Goal: Check status: Check status

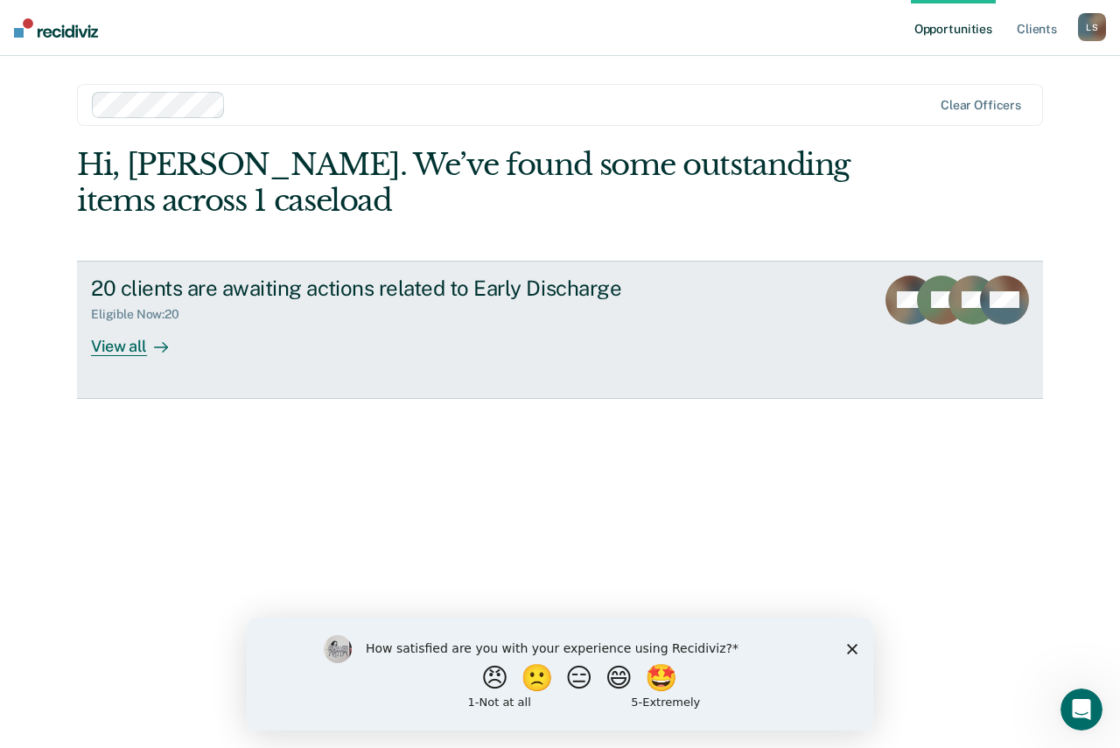
click at [146, 346] on div "View all" at bounding box center [140, 339] width 98 height 34
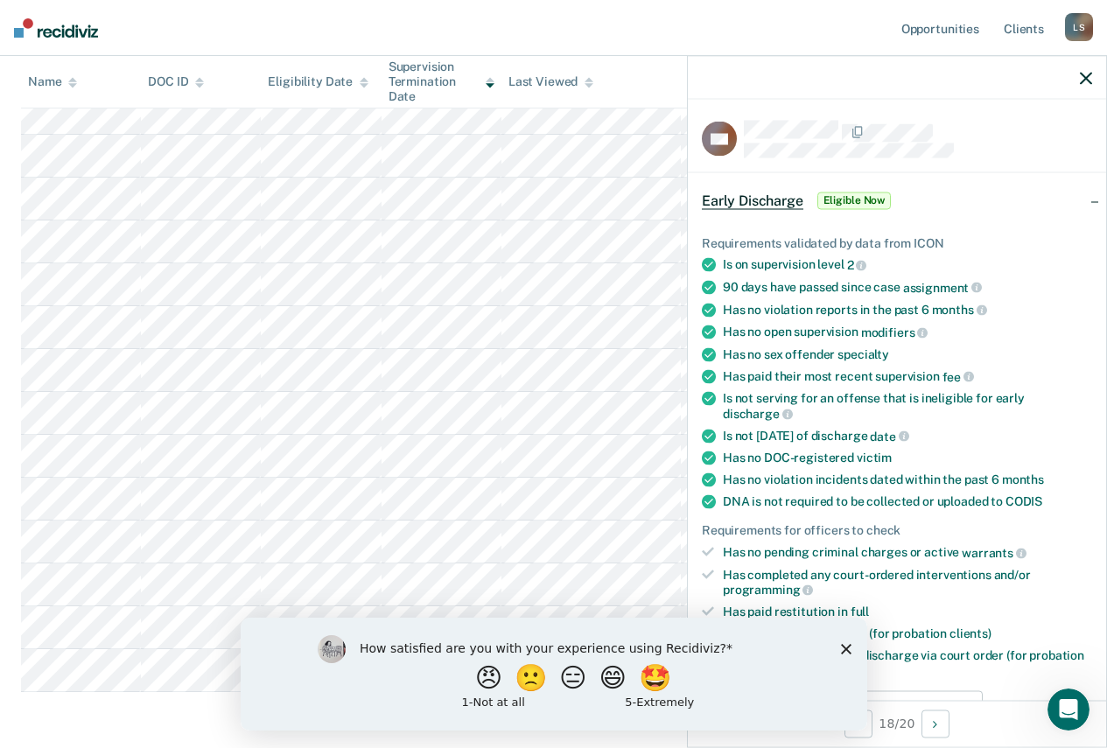
scroll to position [574, 0]
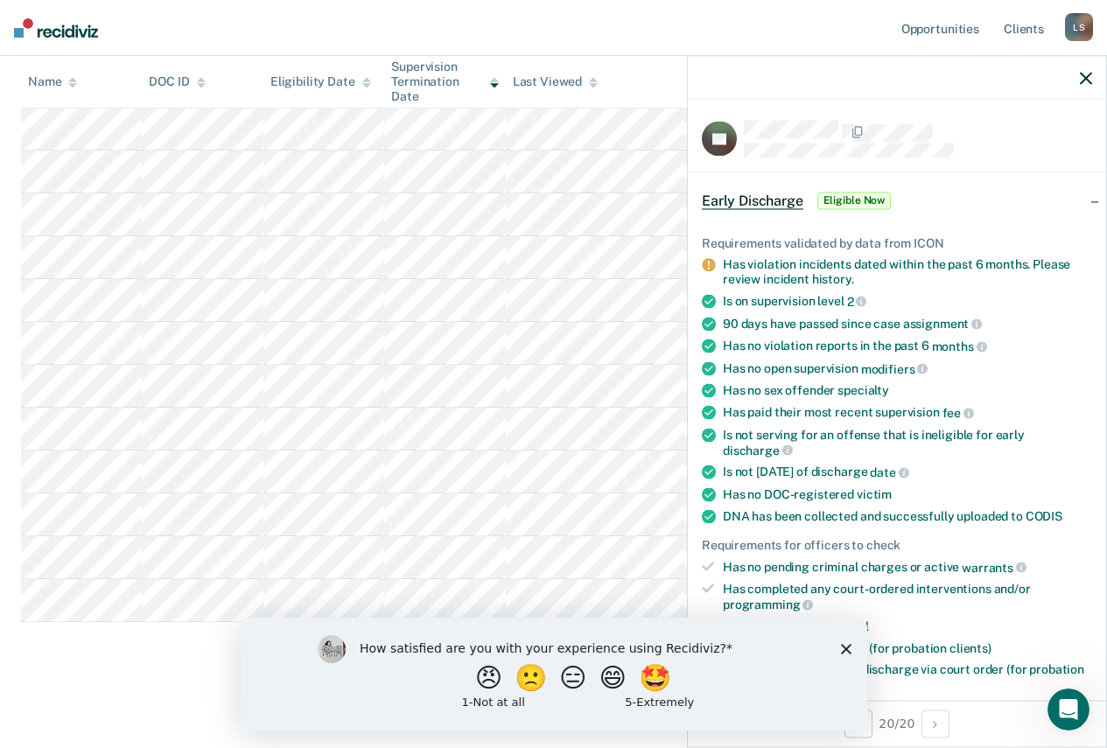
click at [845, 648] on polygon "Close survey" at bounding box center [845, 648] width 11 height 11
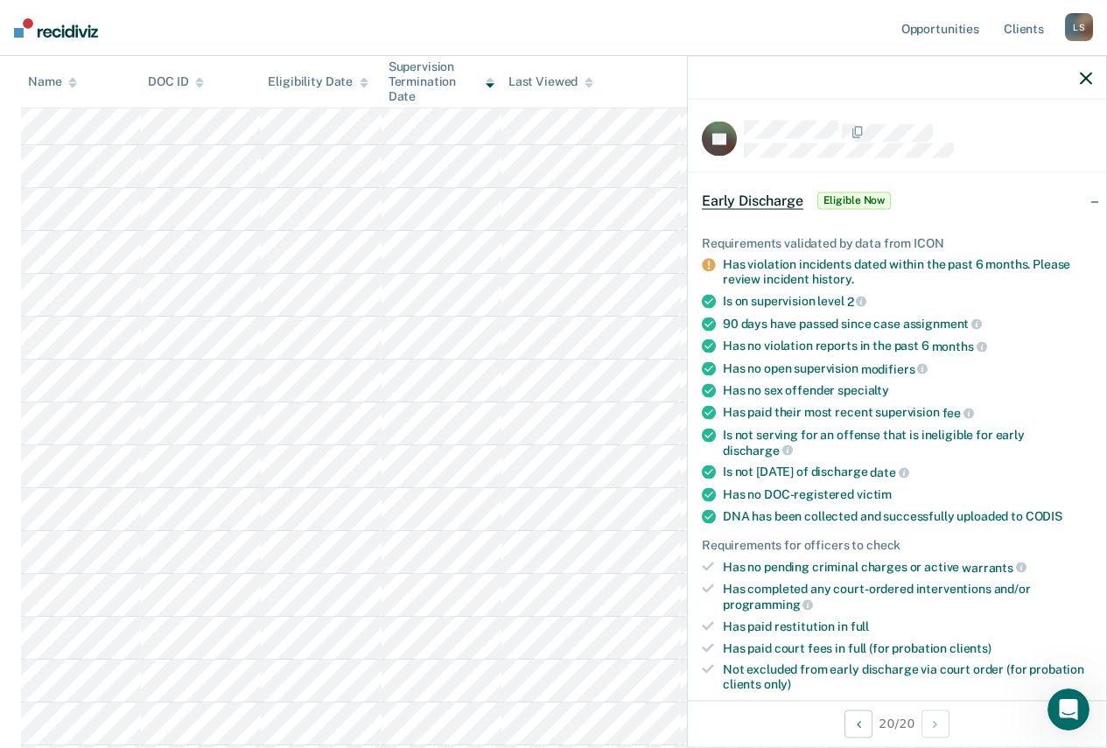
scroll to position [0, 0]
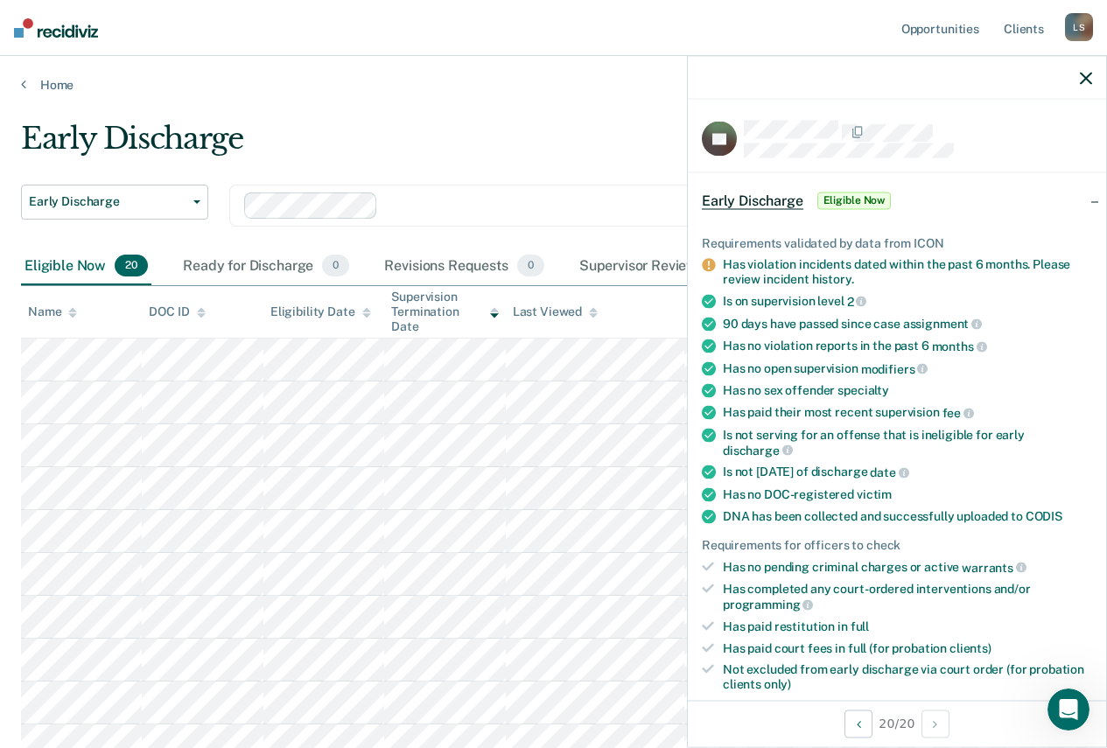
click at [1083, 78] on icon "button" at bounding box center [1086, 78] width 12 height 12
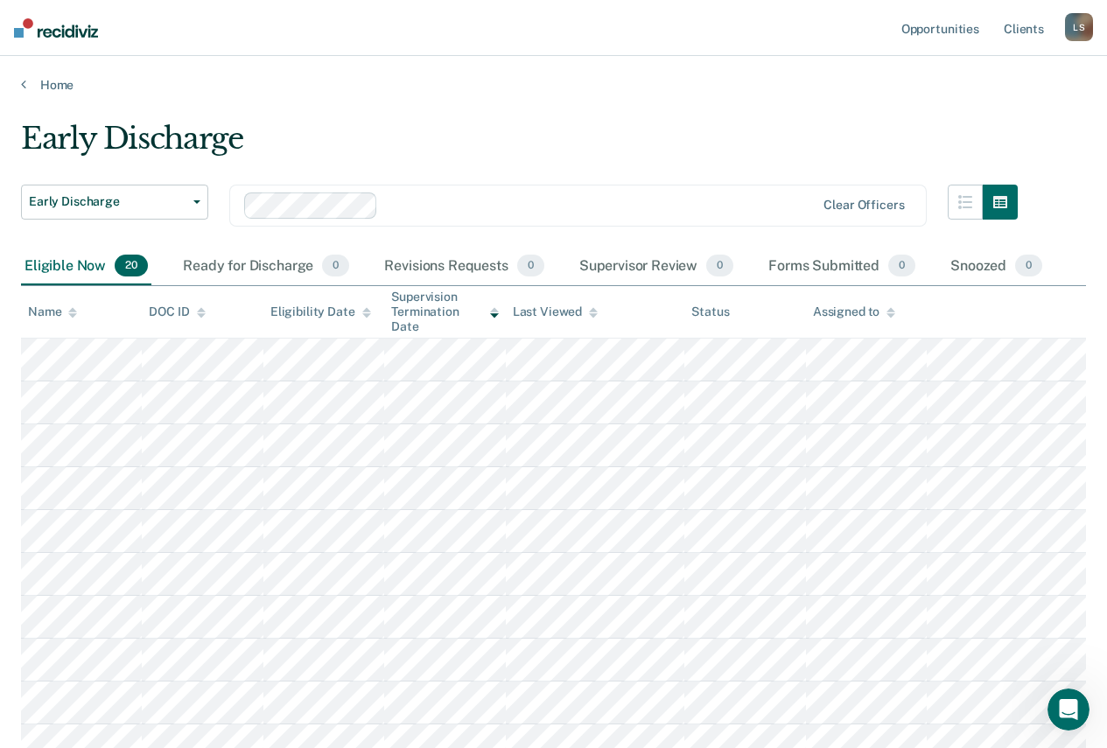
click at [682, 139] on div "Early Discharge" at bounding box center [519, 146] width 997 height 50
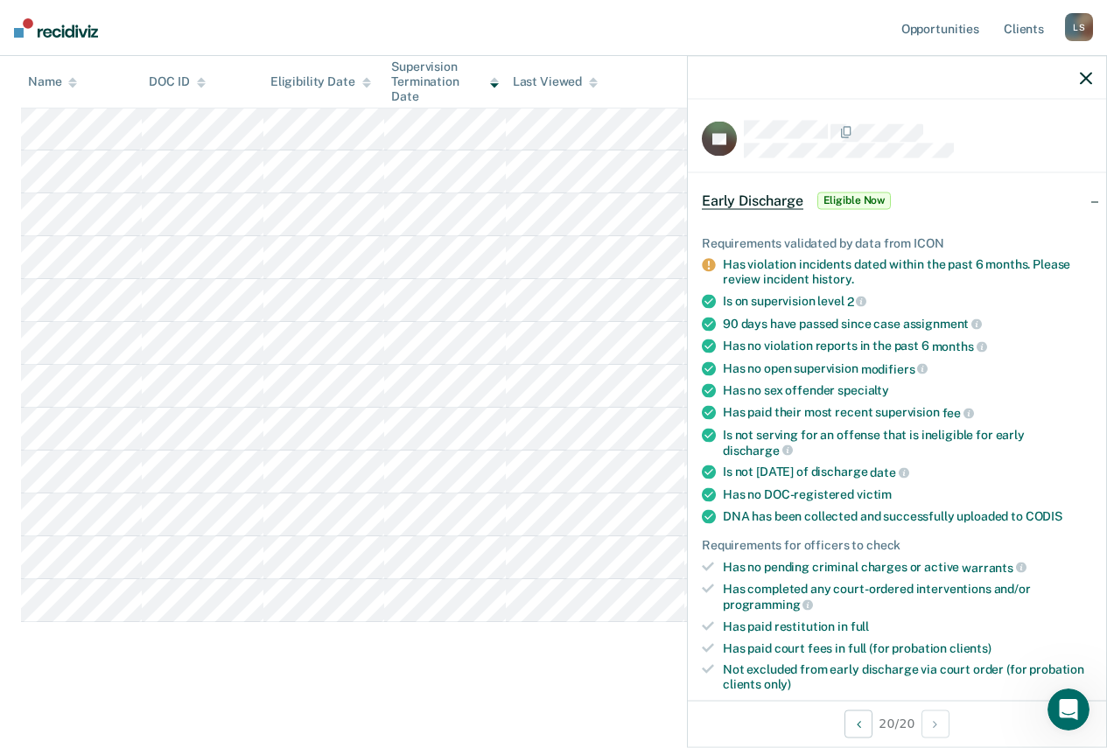
scroll to position [550, 0]
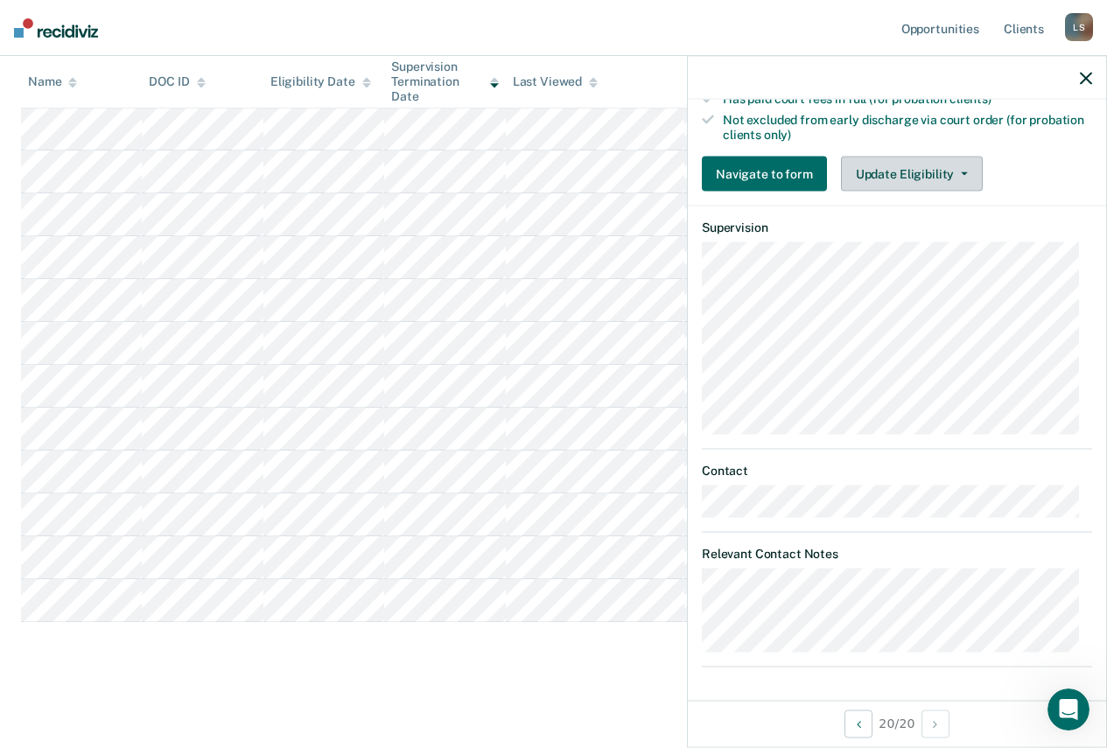
click at [944, 173] on button "Update Eligibility" at bounding box center [912, 174] width 142 height 35
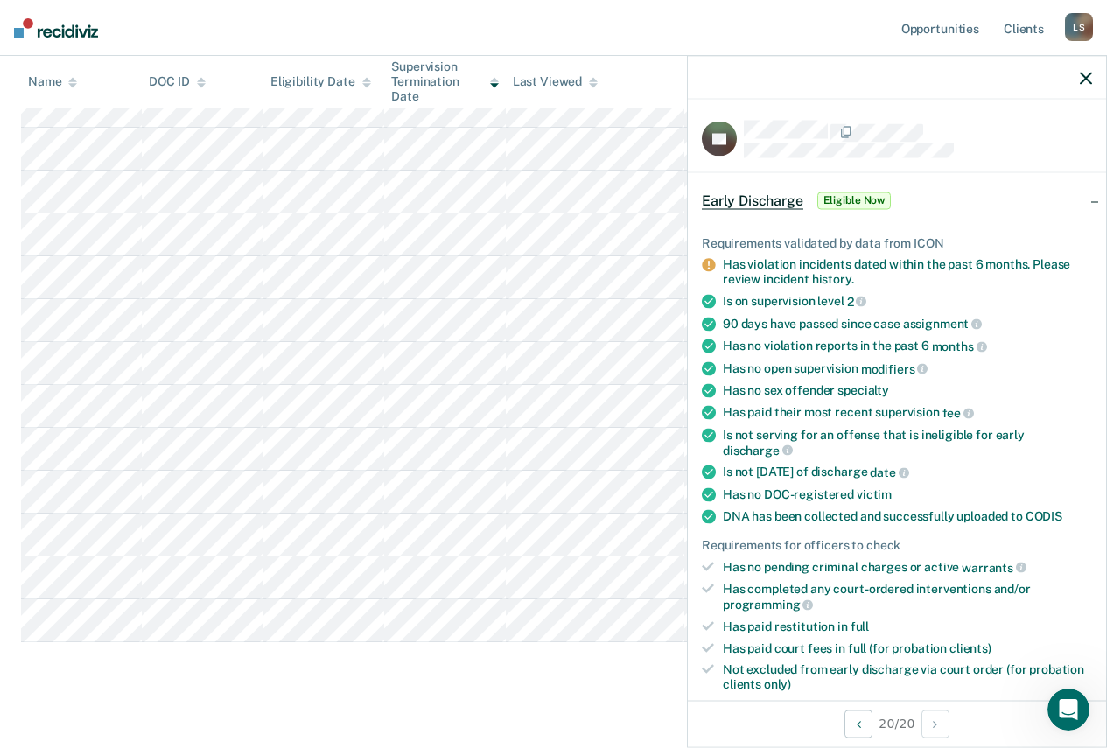
scroll to position [0, 0]
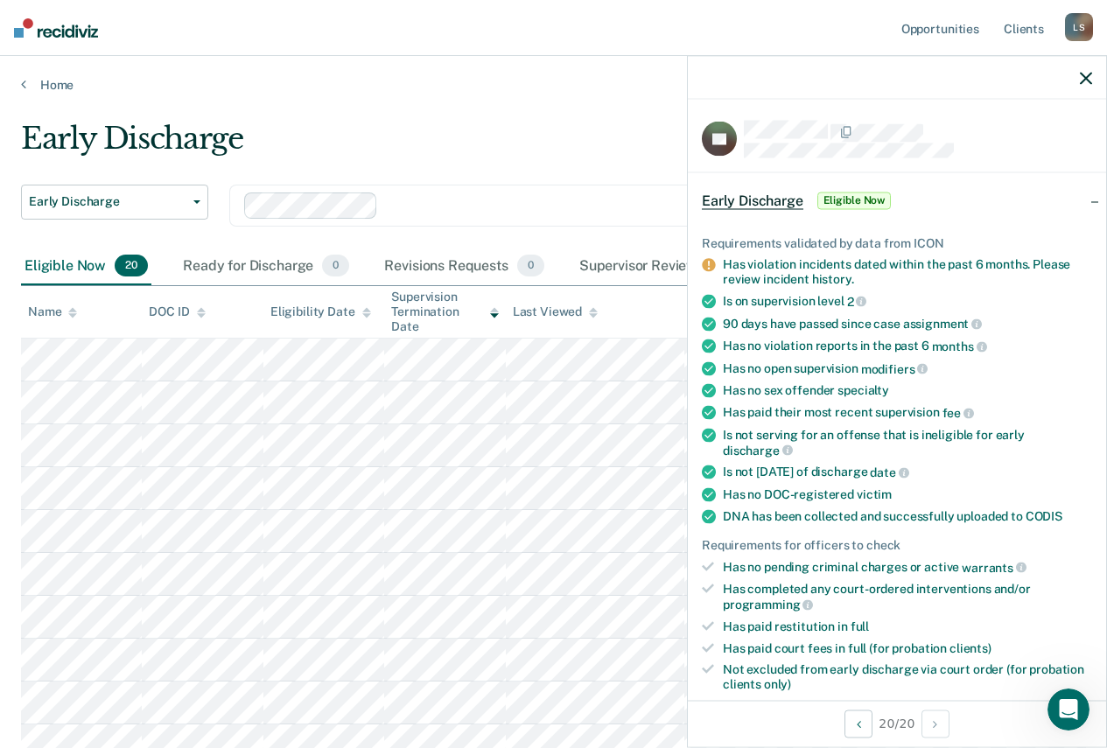
click at [1078, 75] on div at bounding box center [897, 78] width 418 height 44
click at [1088, 74] on icon "button" at bounding box center [1086, 78] width 12 height 12
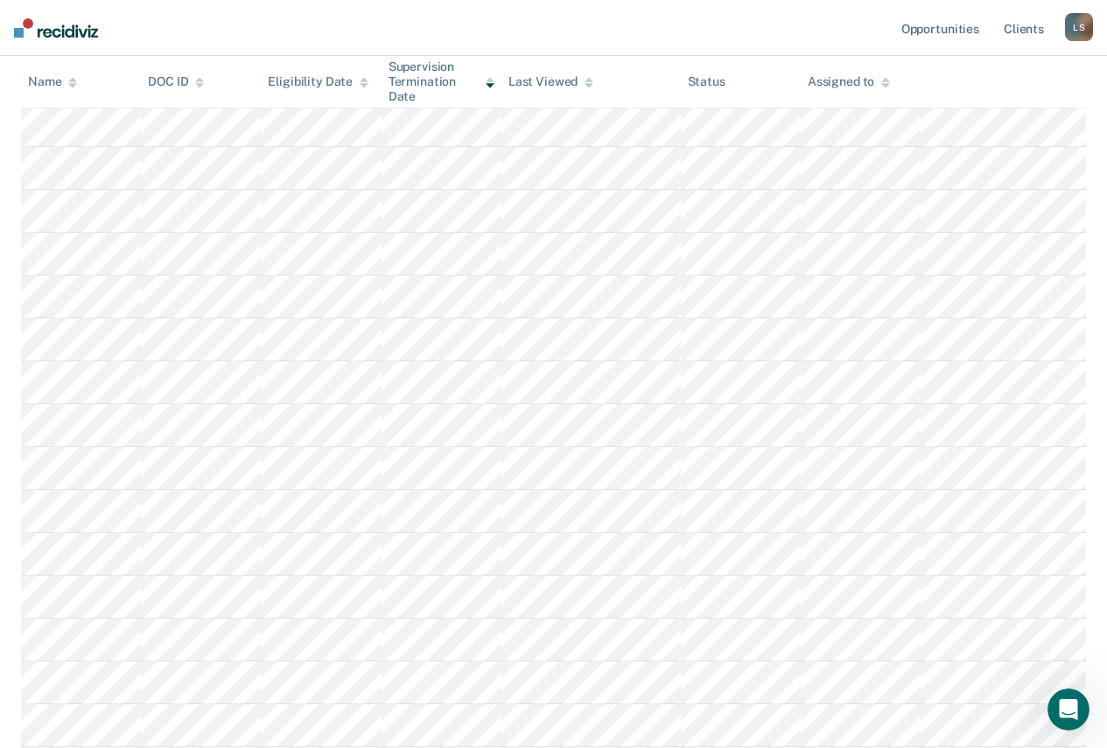
scroll to position [574, 0]
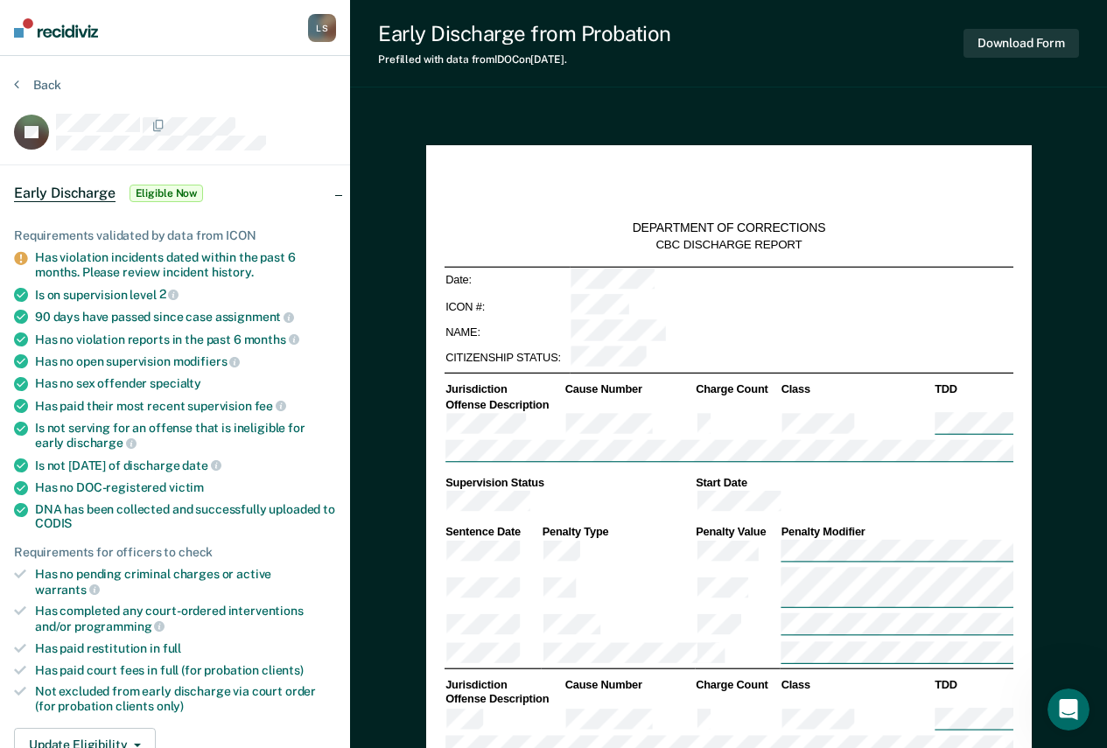
type textarea "x"
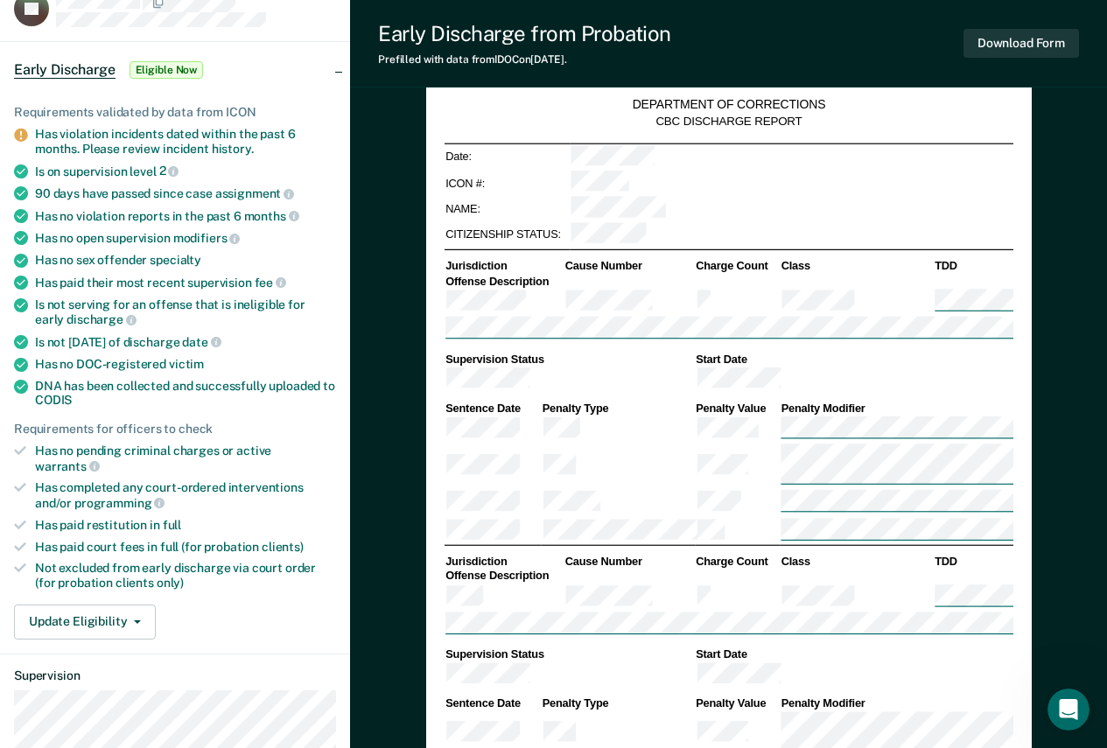
scroll to position [67, 0]
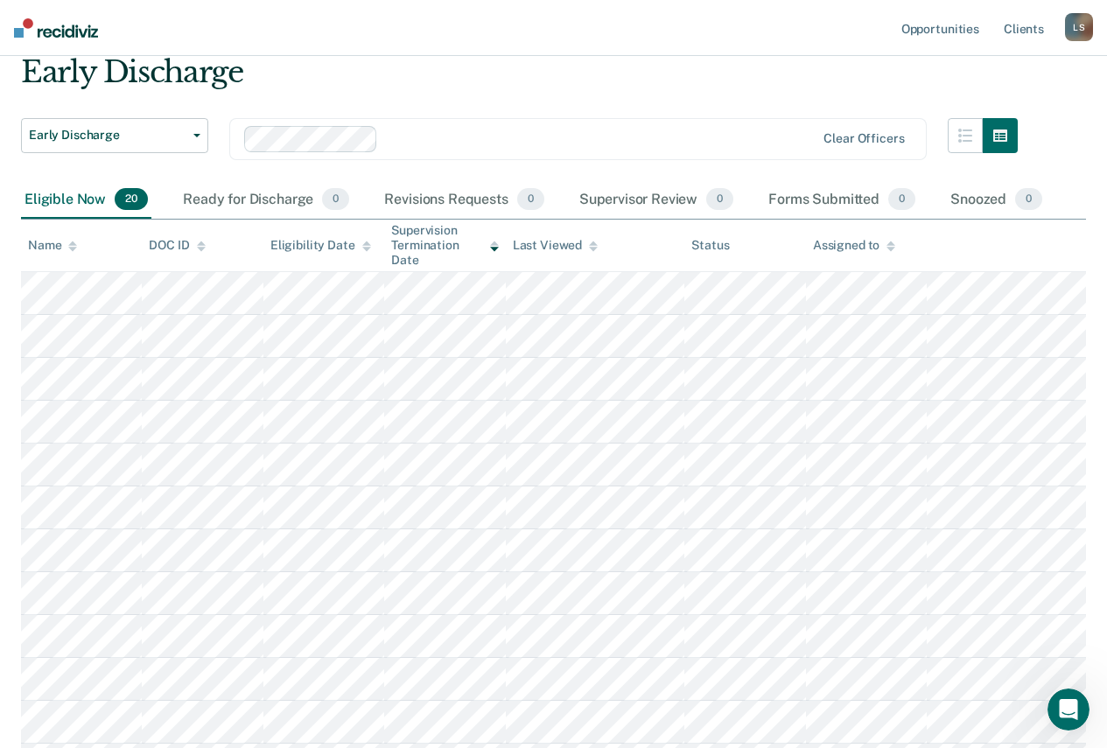
scroll to position [574, 0]
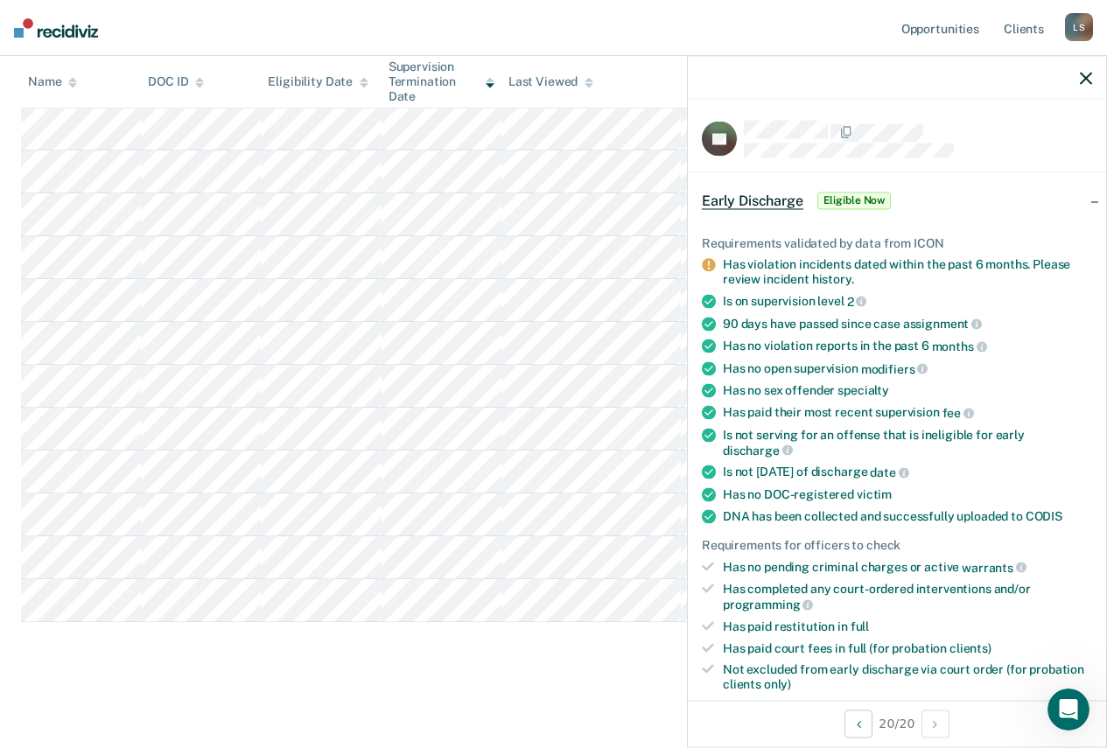
click at [592, 667] on div "Early Discharge Early Discharge Early Discharge Clear officers Eligible Now 20 …" at bounding box center [553, 110] width 1065 height 1126
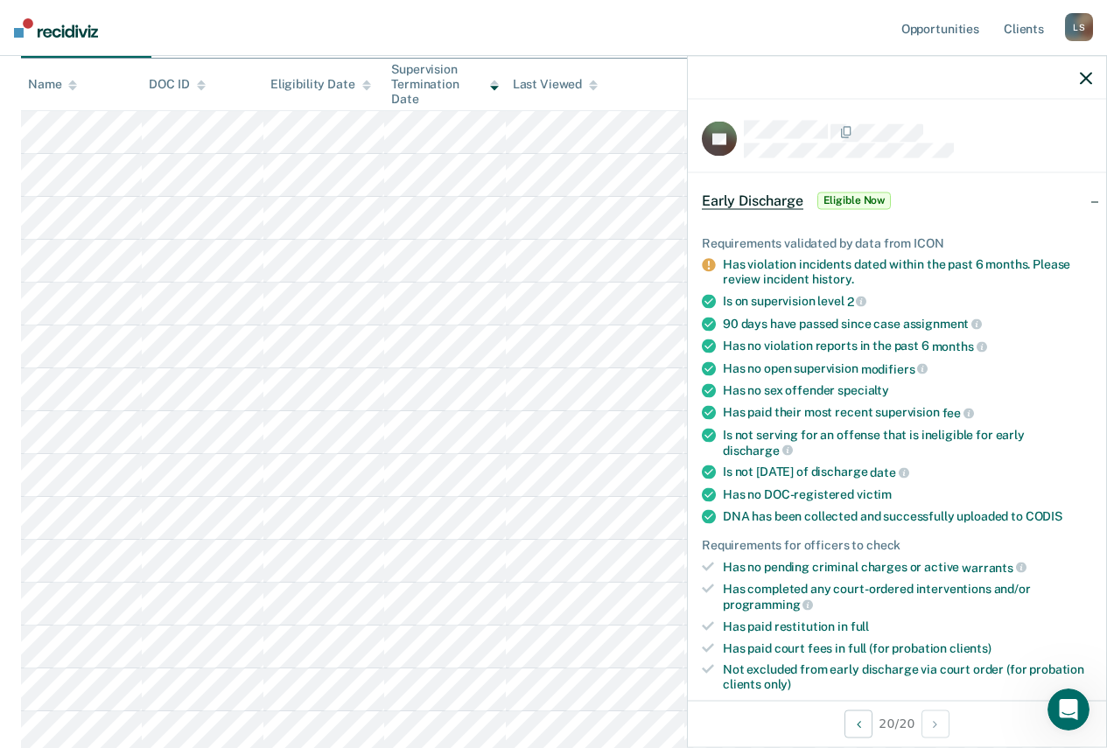
scroll to position [0, 0]
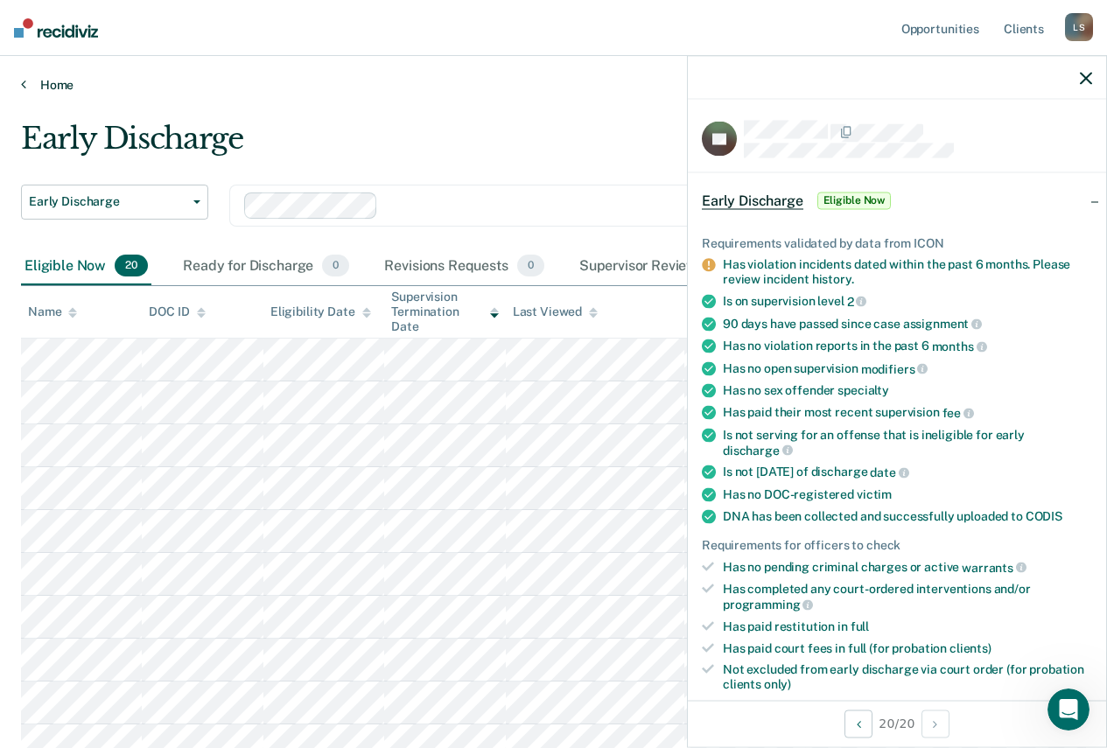
click at [484, 90] on link "Home" at bounding box center [553, 85] width 1065 height 16
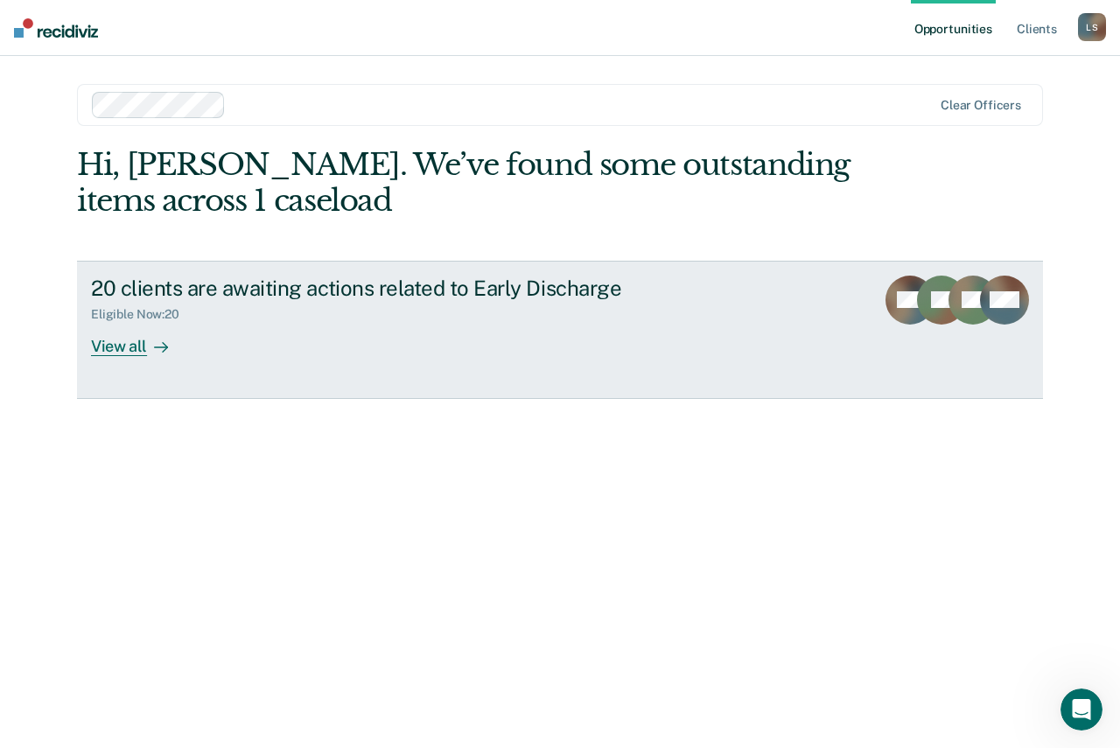
click at [118, 347] on div "View all" at bounding box center [140, 339] width 98 height 34
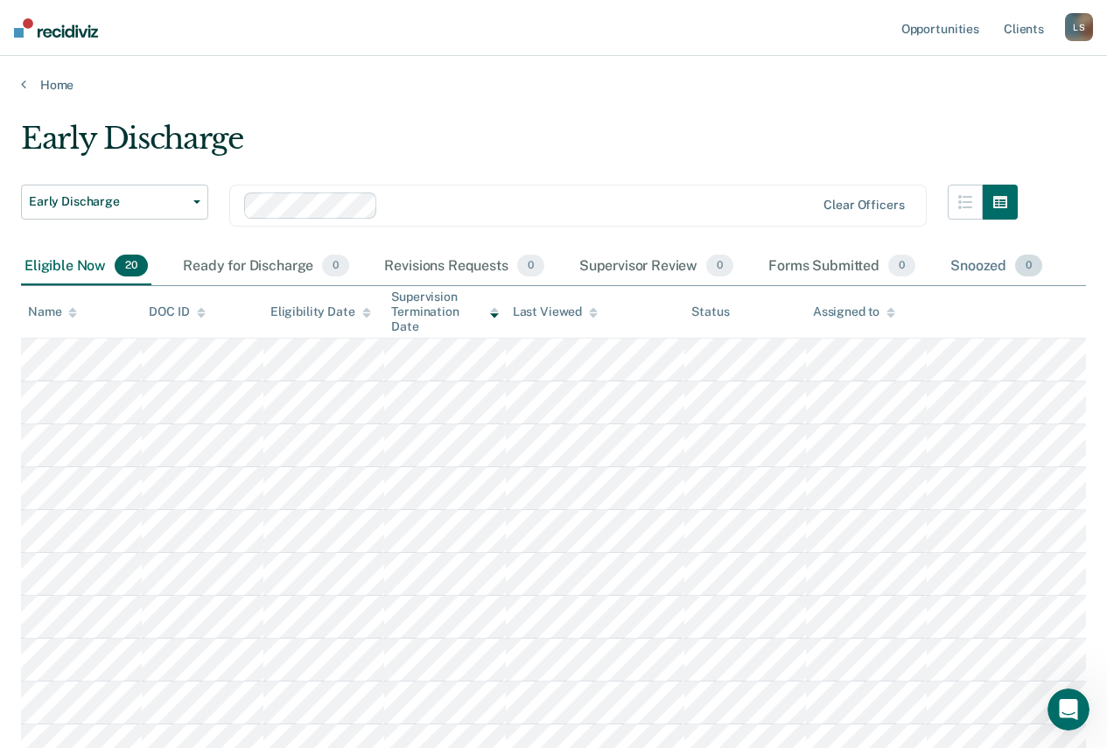
click at [989, 269] on div "Snoozed 0" at bounding box center [996, 267] width 99 height 39
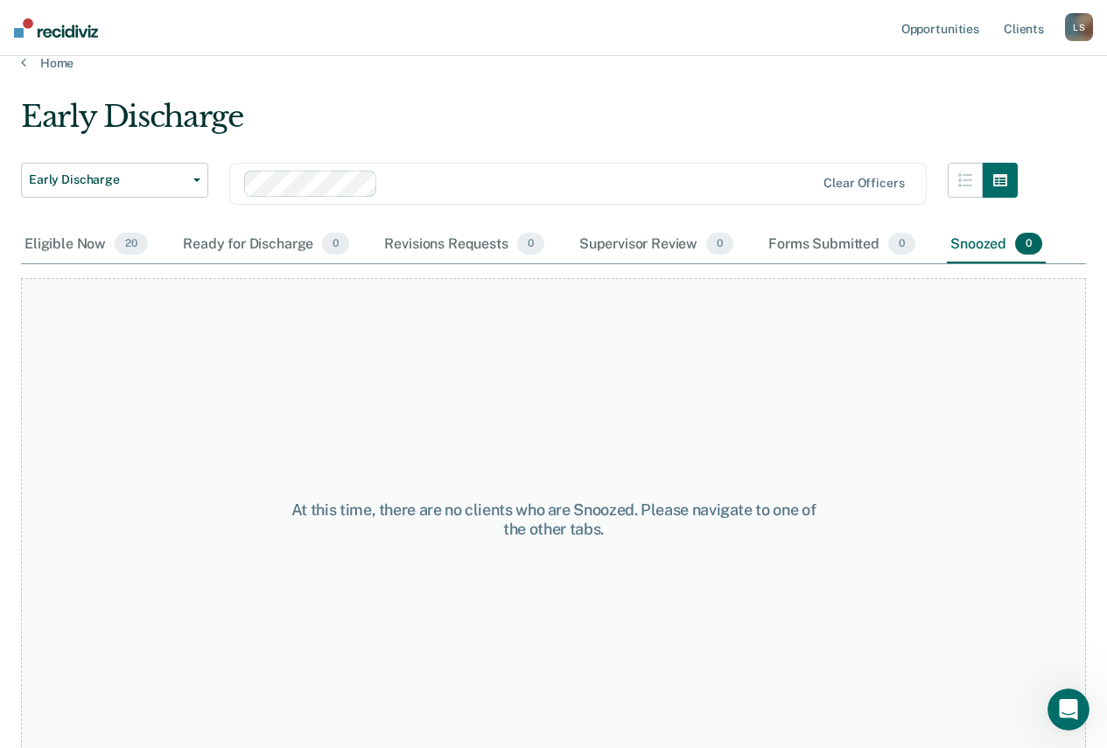
scroll to position [34, 0]
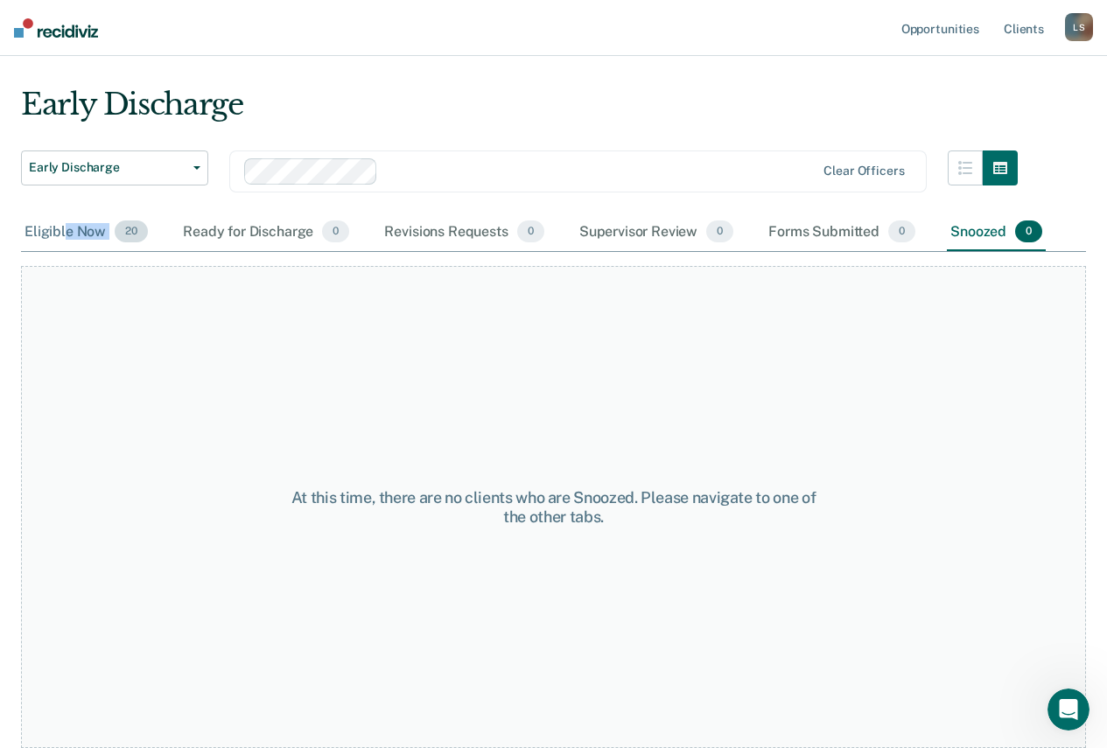
click at [66, 239] on div "Eligible Now 20" at bounding box center [86, 233] width 130 height 39
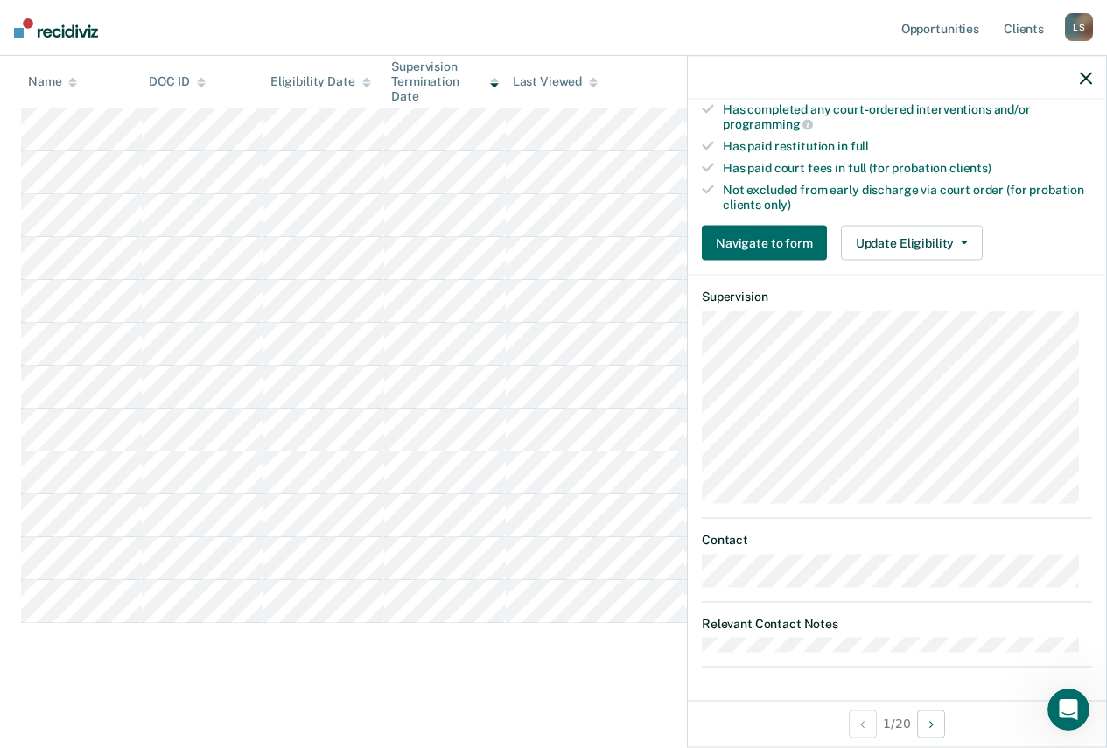
scroll to position [574, 0]
click at [955, 249] on button "Update Eligibility" at bounding box center [912, 243] width 142 height 35
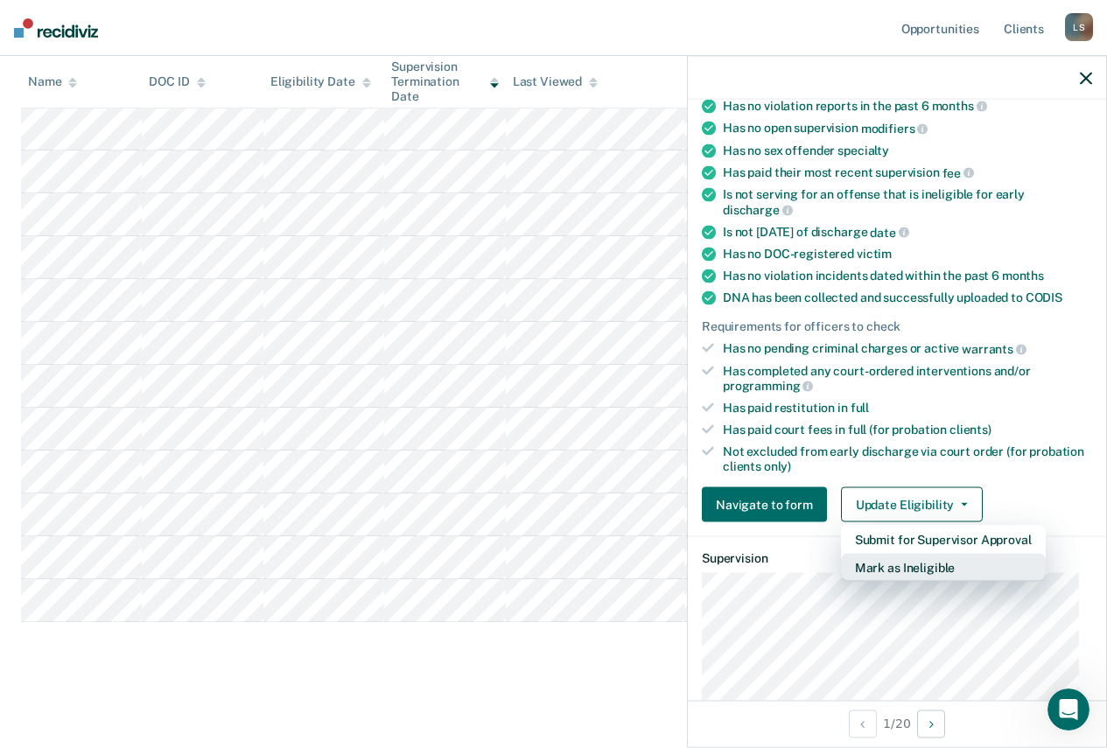
scroll to position [0, 0]
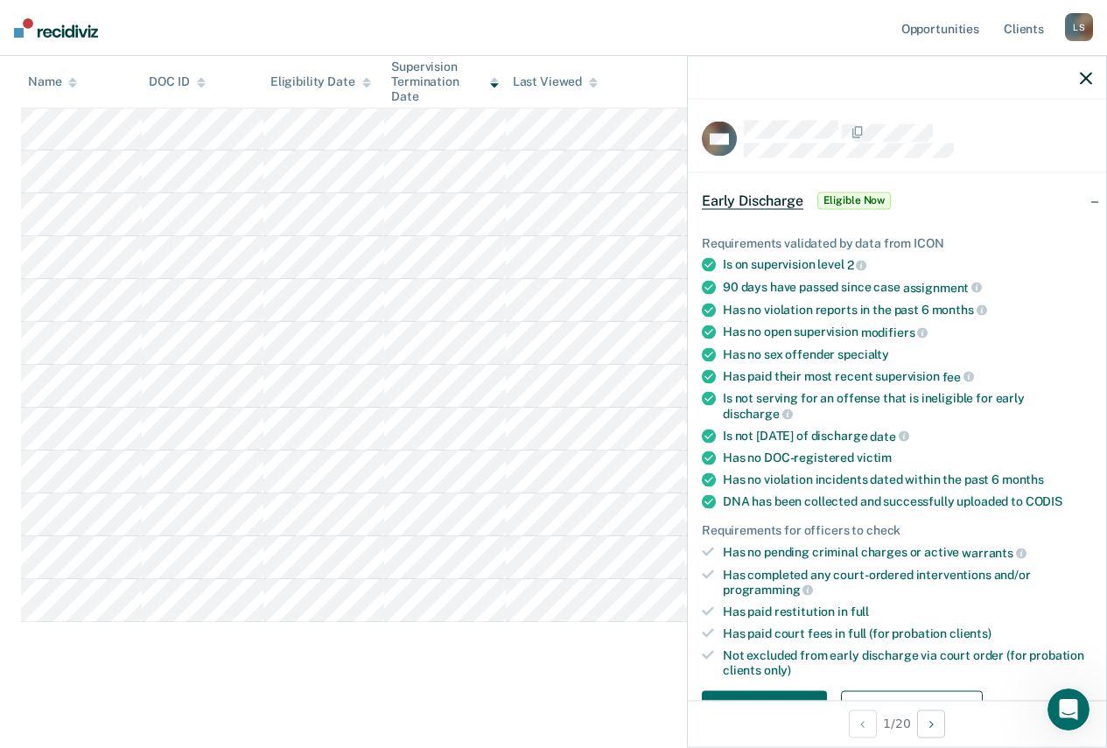
click at [1091, 74] on icon "button" at bounding box center [1086, 78] width 12 height 12
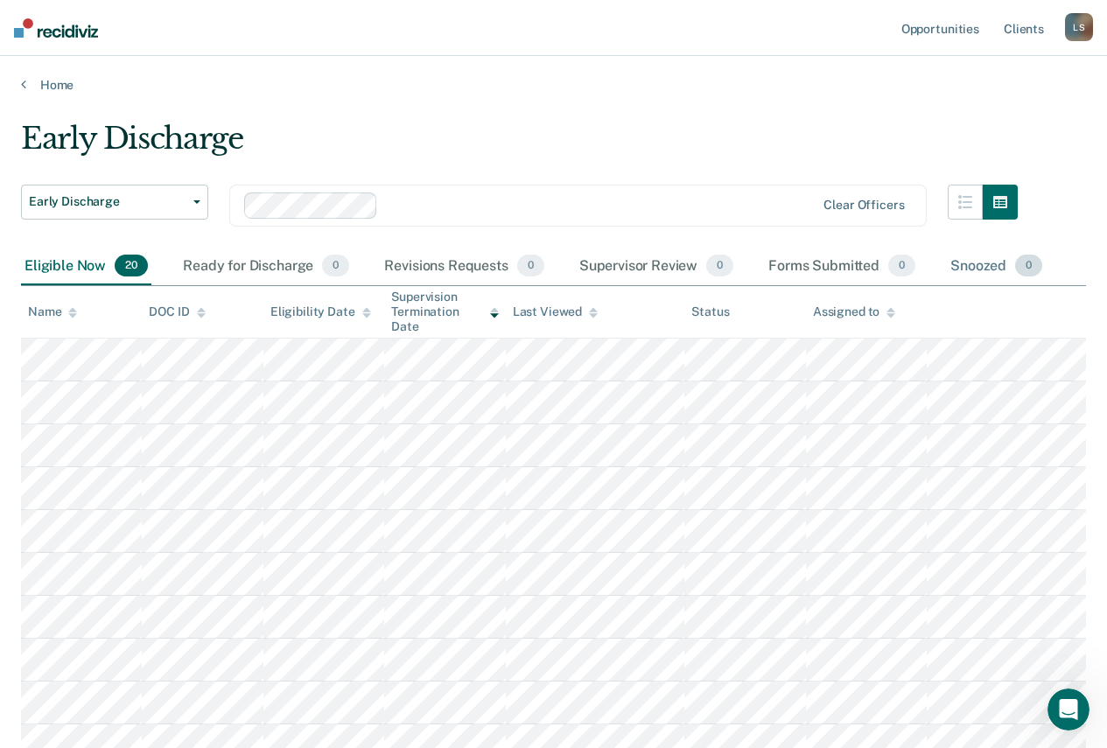
click at [987, 276] on div "Snoozed 0" at bounding box center [996, 267] width 99 height 39
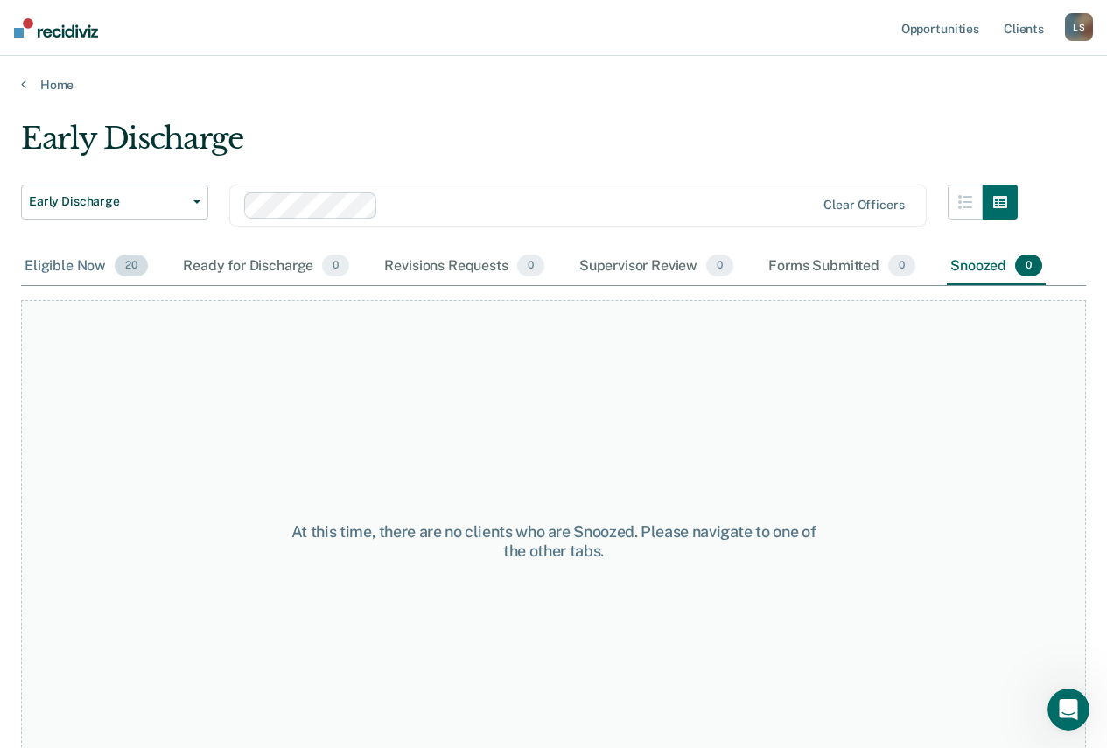
click at [118, 276] on div "Eligible Now 20" at bounding box center [86, 267] width 130 height 39
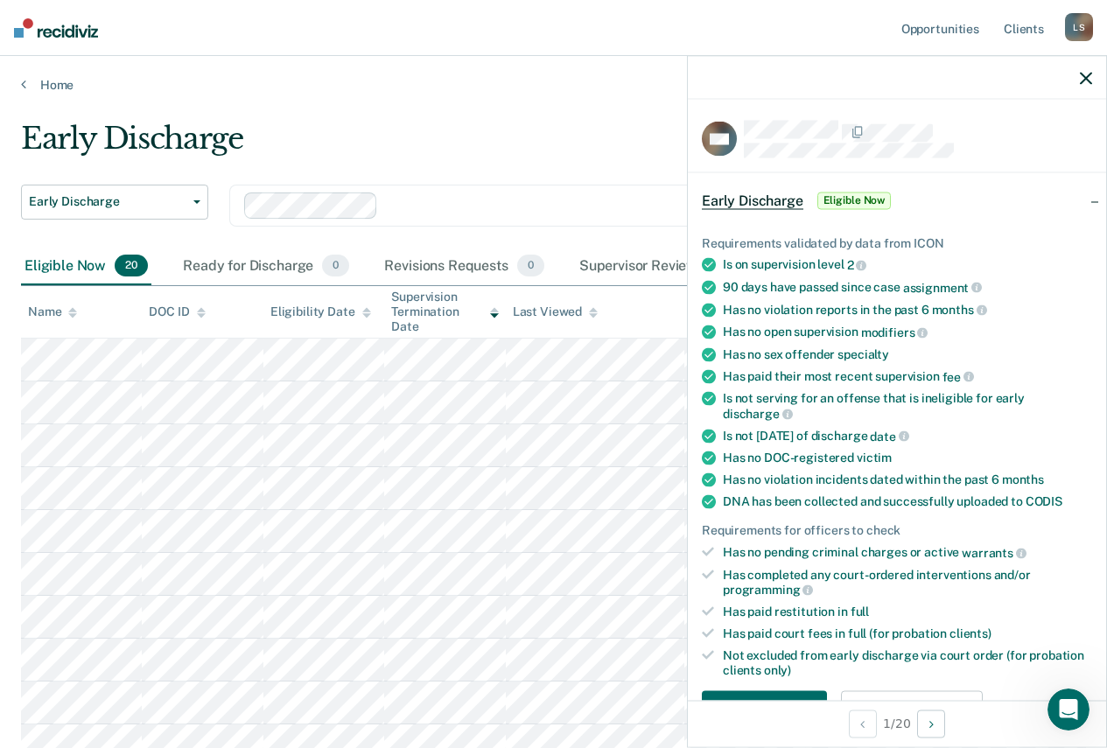
click at [560, 137] on div "Early Discharge" at bounding box center [519, 146] width 997 height 50
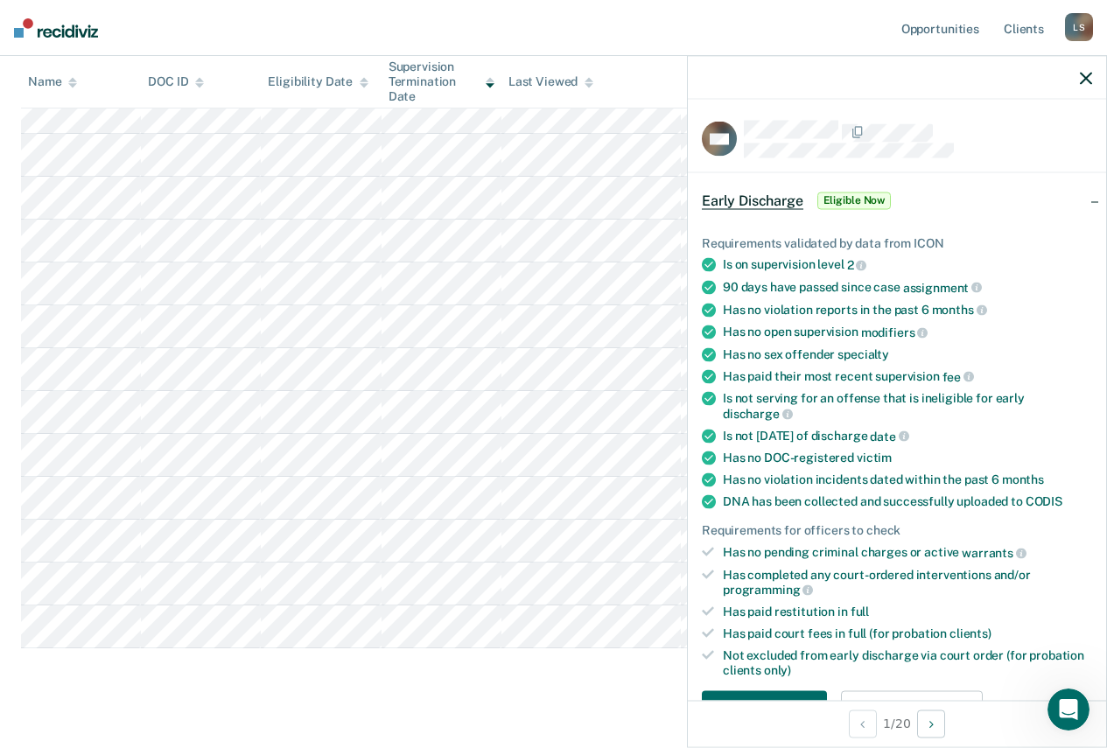
scroll to position [574, 0]
click at [1081, 85] on div at bounding box center [897, 78] width 418 height 44
click at [1087, 75] on icon "button" at bounding box center [1086, 78] width 12 height 12
